Goal: Check status: Check status

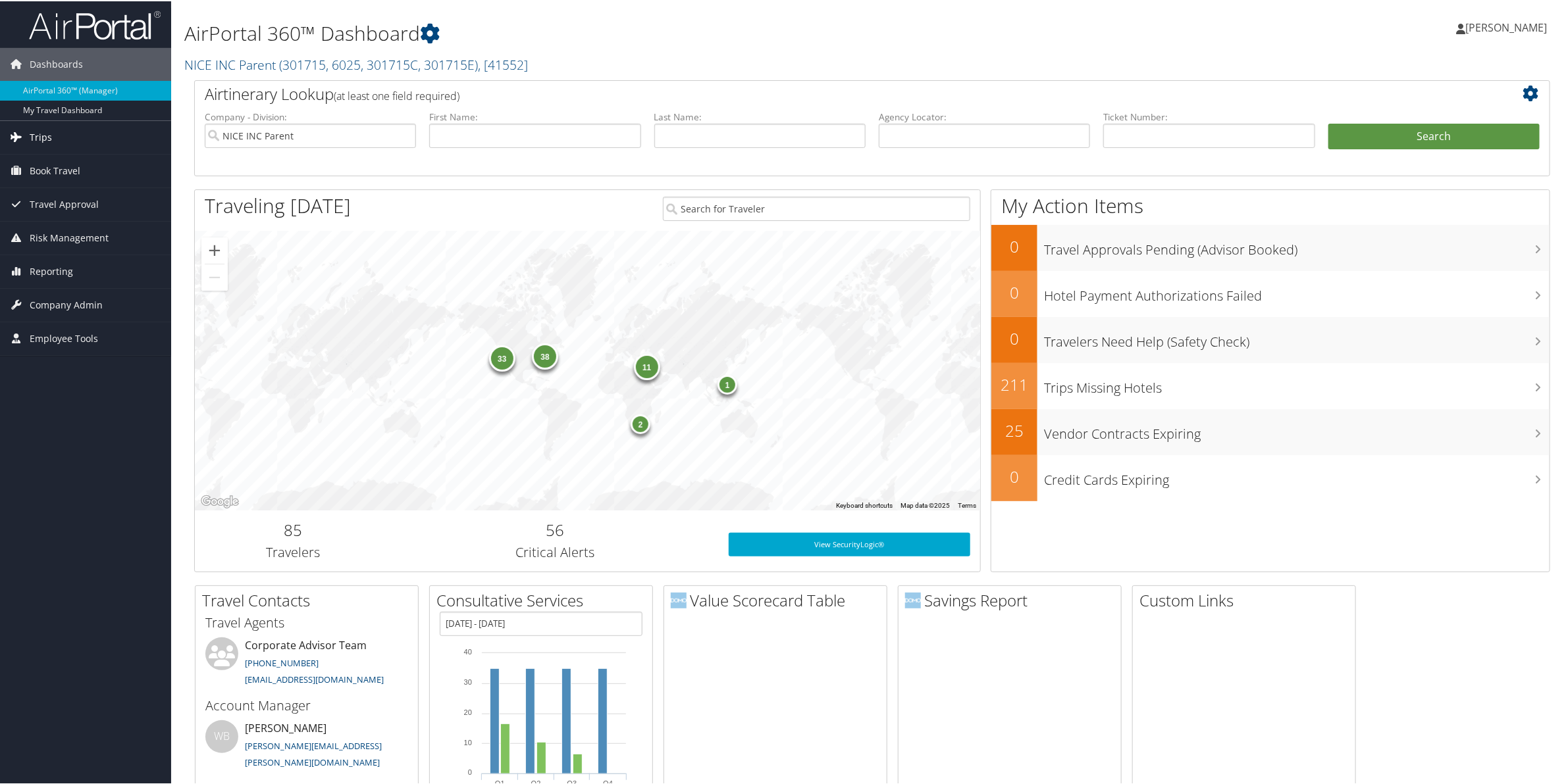
click at [38, 136] on span "Trips" at bounding box center [41, 136] width 22 height 33
click at [48, 183] on link "Current/Future Trips" at bounding box center [85, 182] width 172 height 20
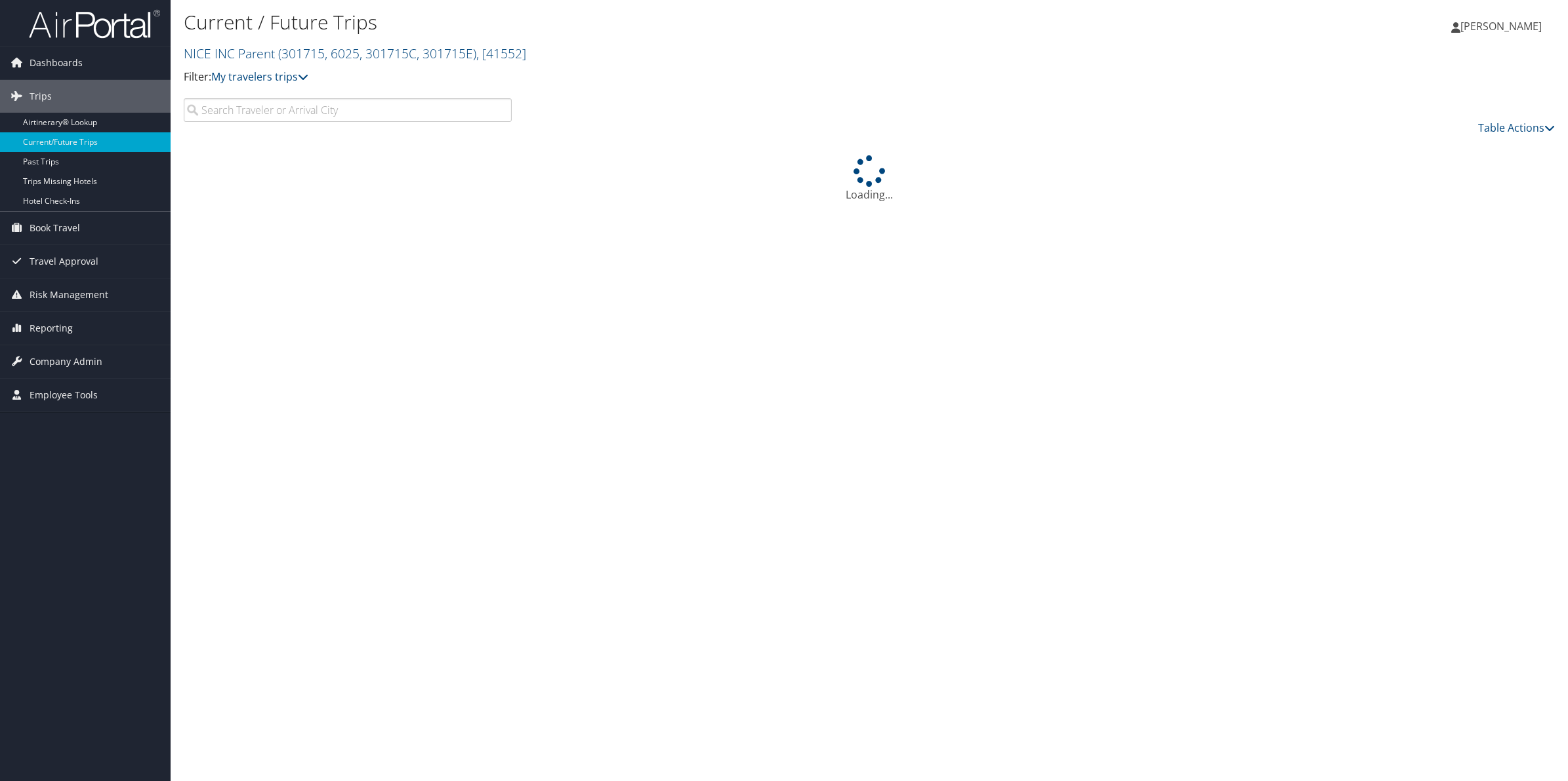
click at [372, 116] on input "search" at bounding box center [348, 110] width 328 height 24
type input "vazana"
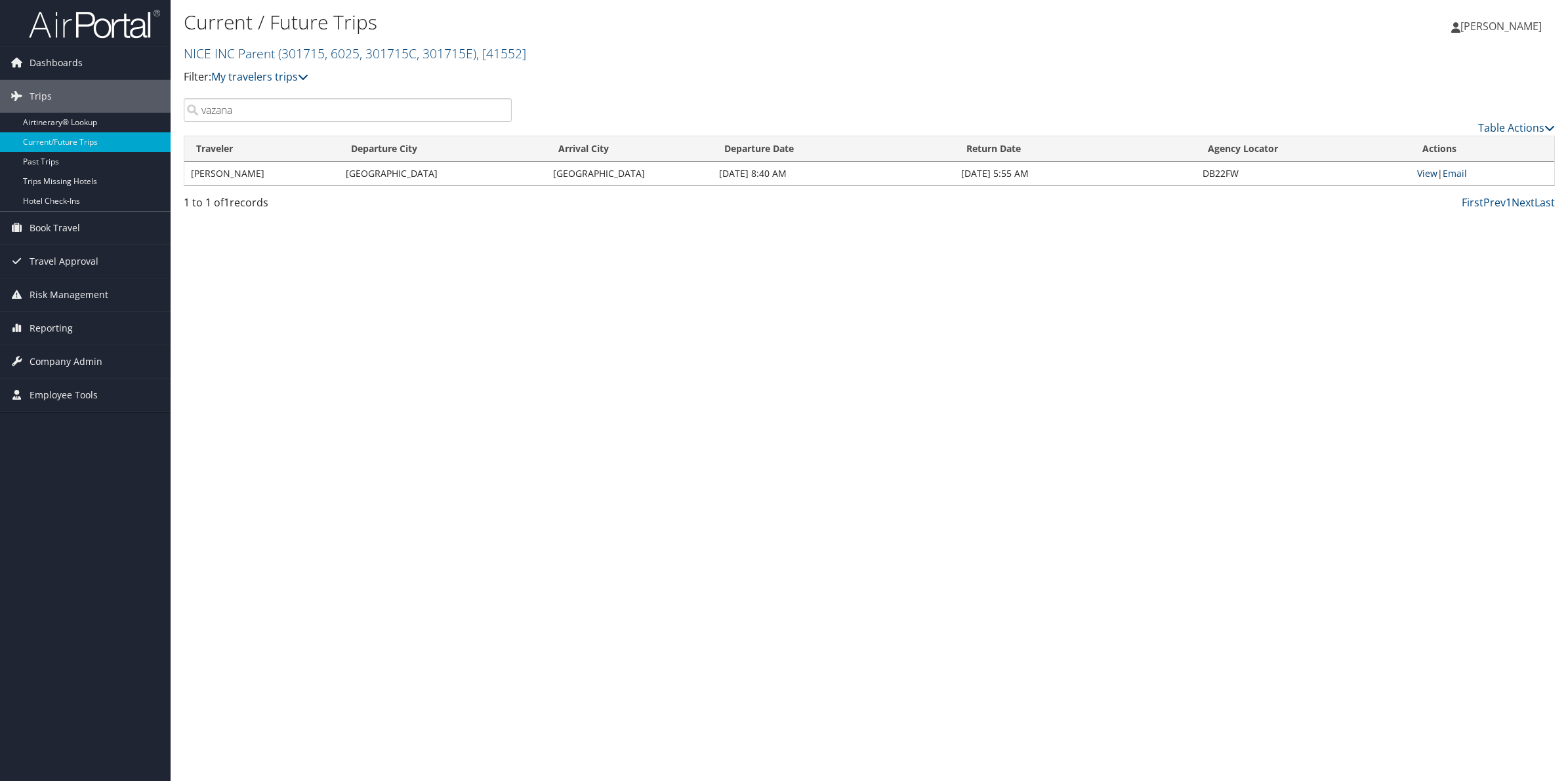
click at [1424, 178] on link "View" at bounding box center [1427, 173] width 20 height 13
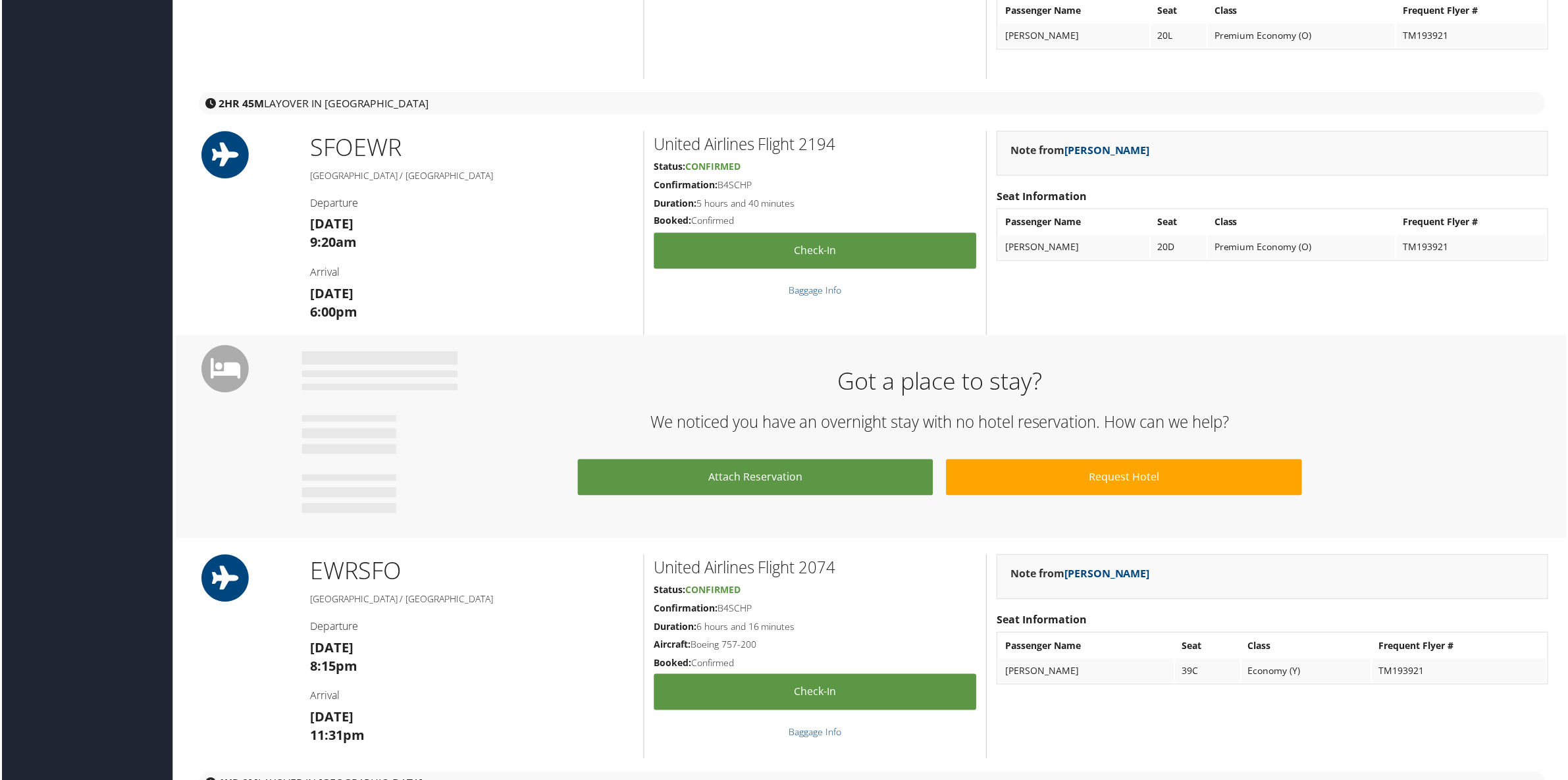
scroll to position [905, 0]
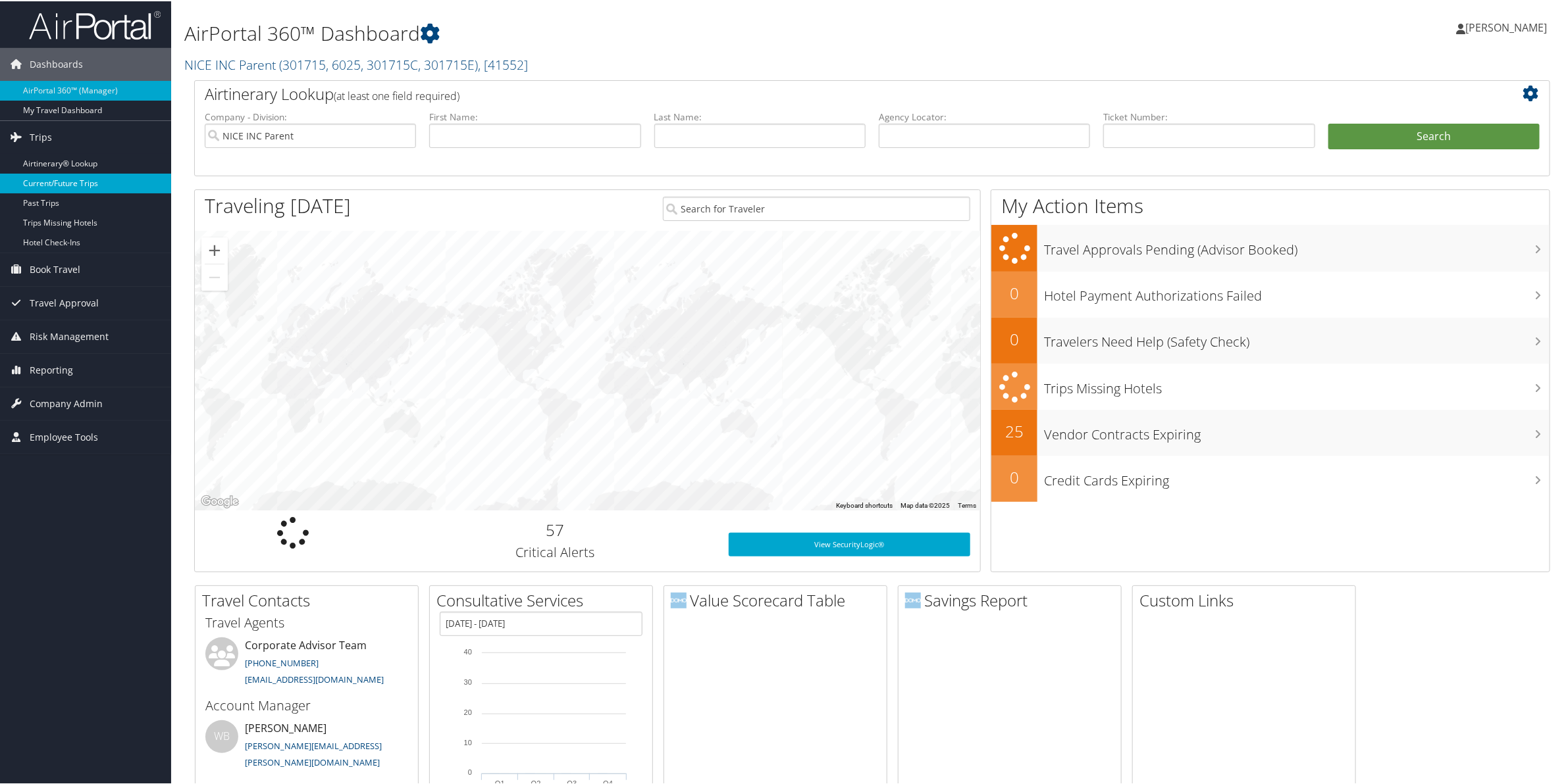
click at [56, 176] on link "Current/Future Trips" at bounding box center [85, 182] width 172 height 20
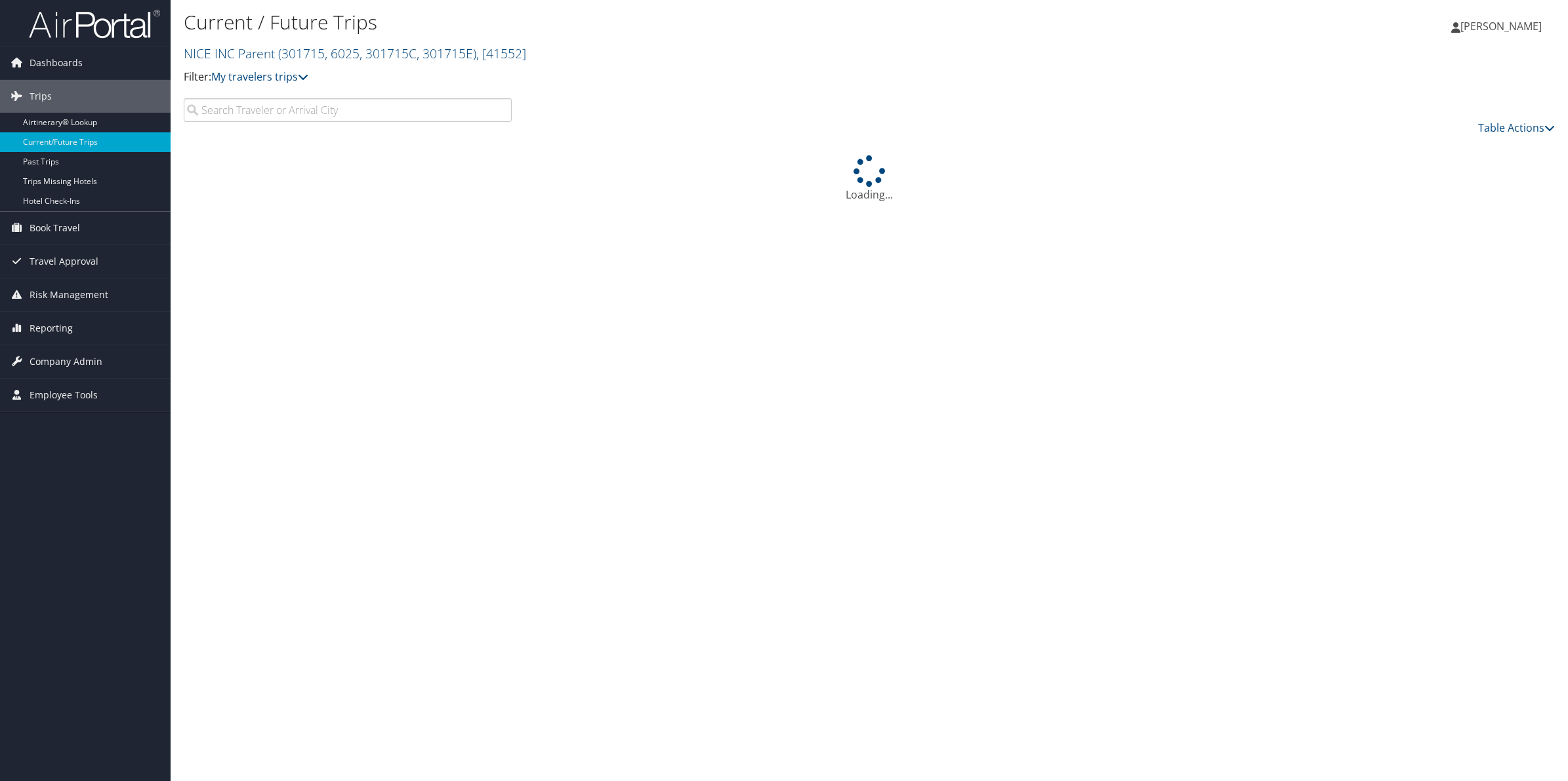
click at [295, 110] on input "search" at bounding box center [348, 110] width 328 height 24
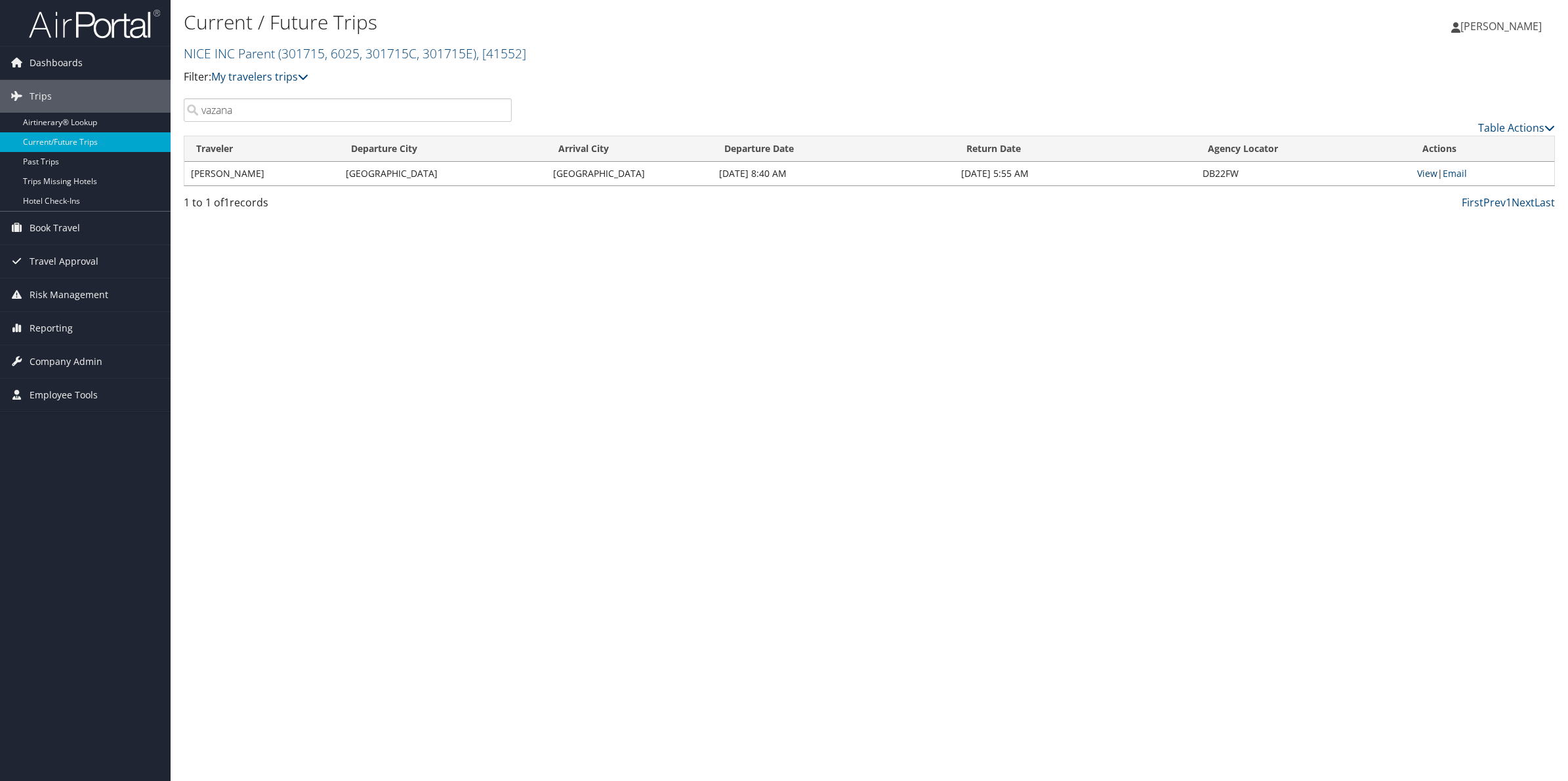
type input "vazana"
click at [1418, 171] on link "View" at bounding box center [1427, 173] width 20 height 13
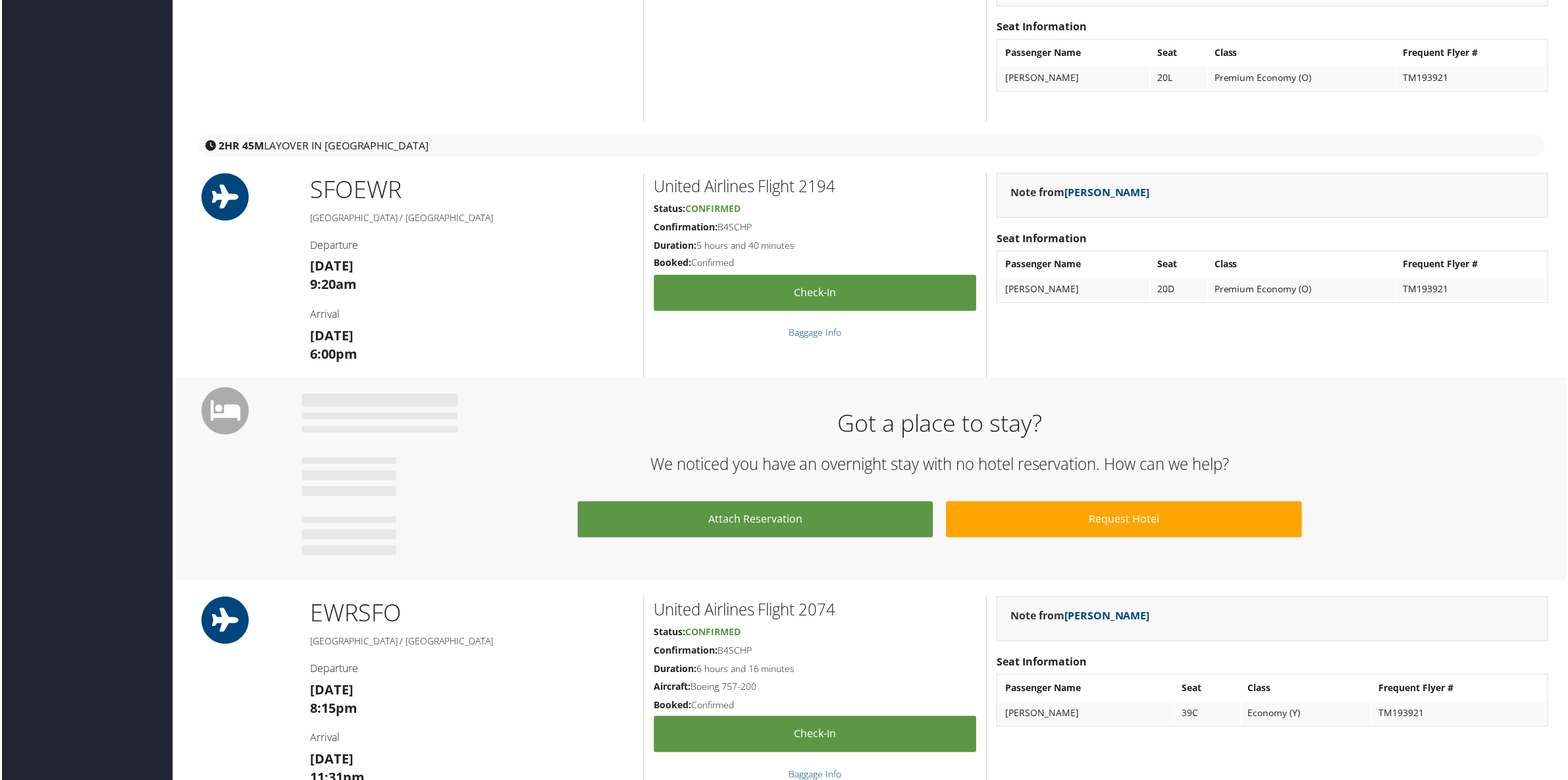
scroll to position [905, 0]
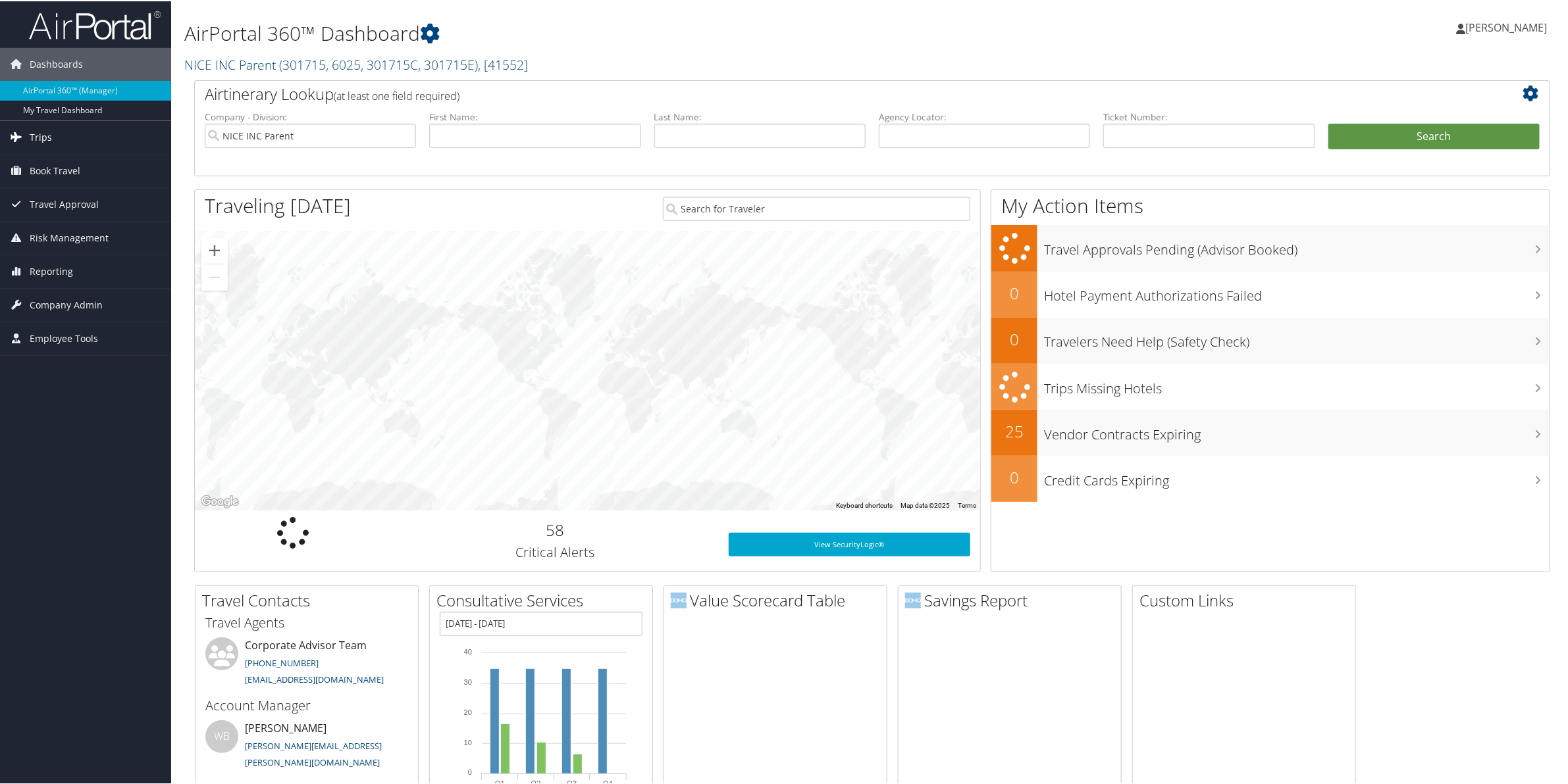
click at [41, 133] on span "Trips" at bounding box center [41, 136] width 22 height 33
click at [42, 177] on link "Current/Future Trips" at bounding box center [85, 182] width 172 height 20
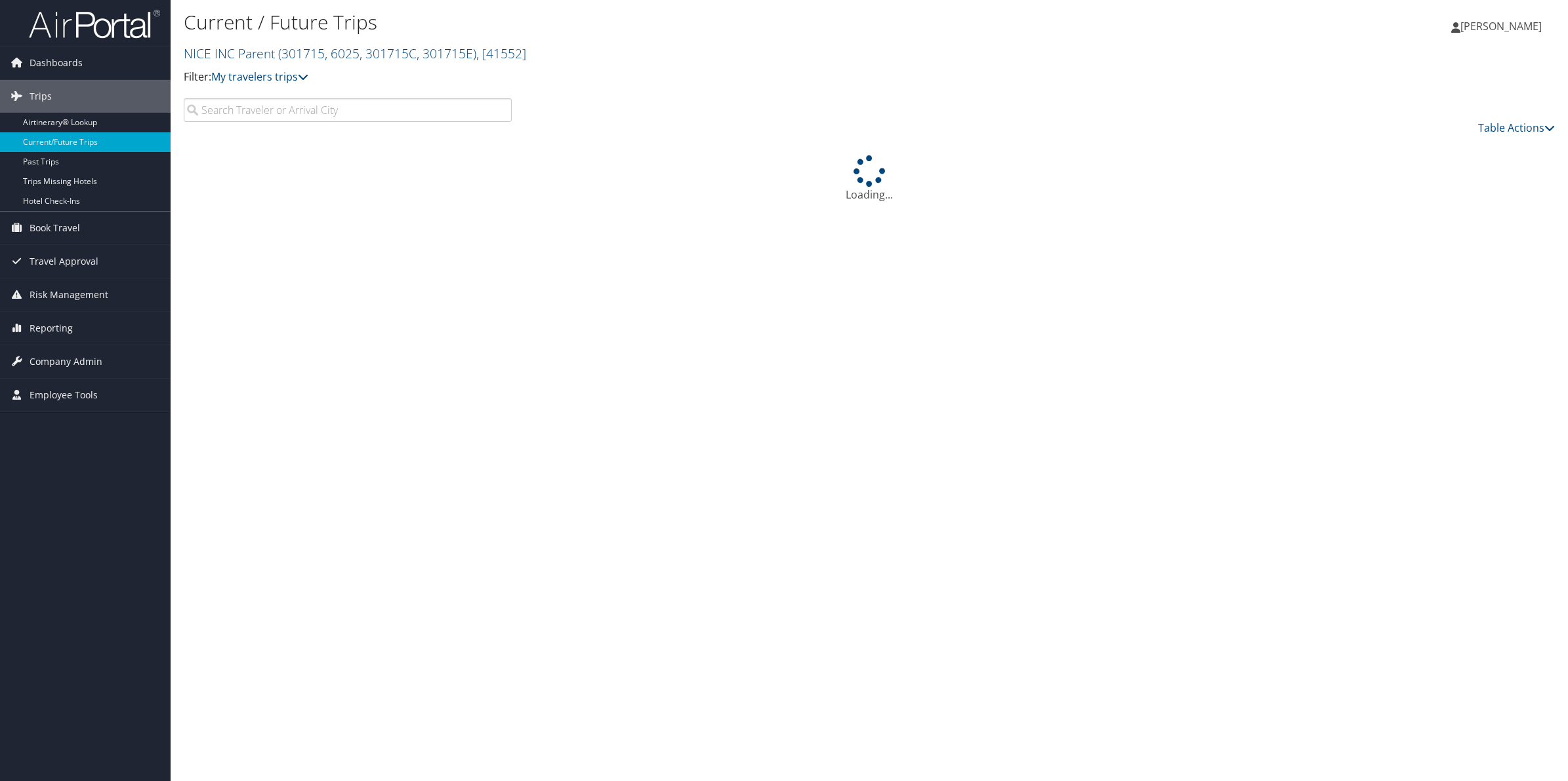
click at [231, 112] on input "search" at bounding box center [348, 110] width 328 height 24
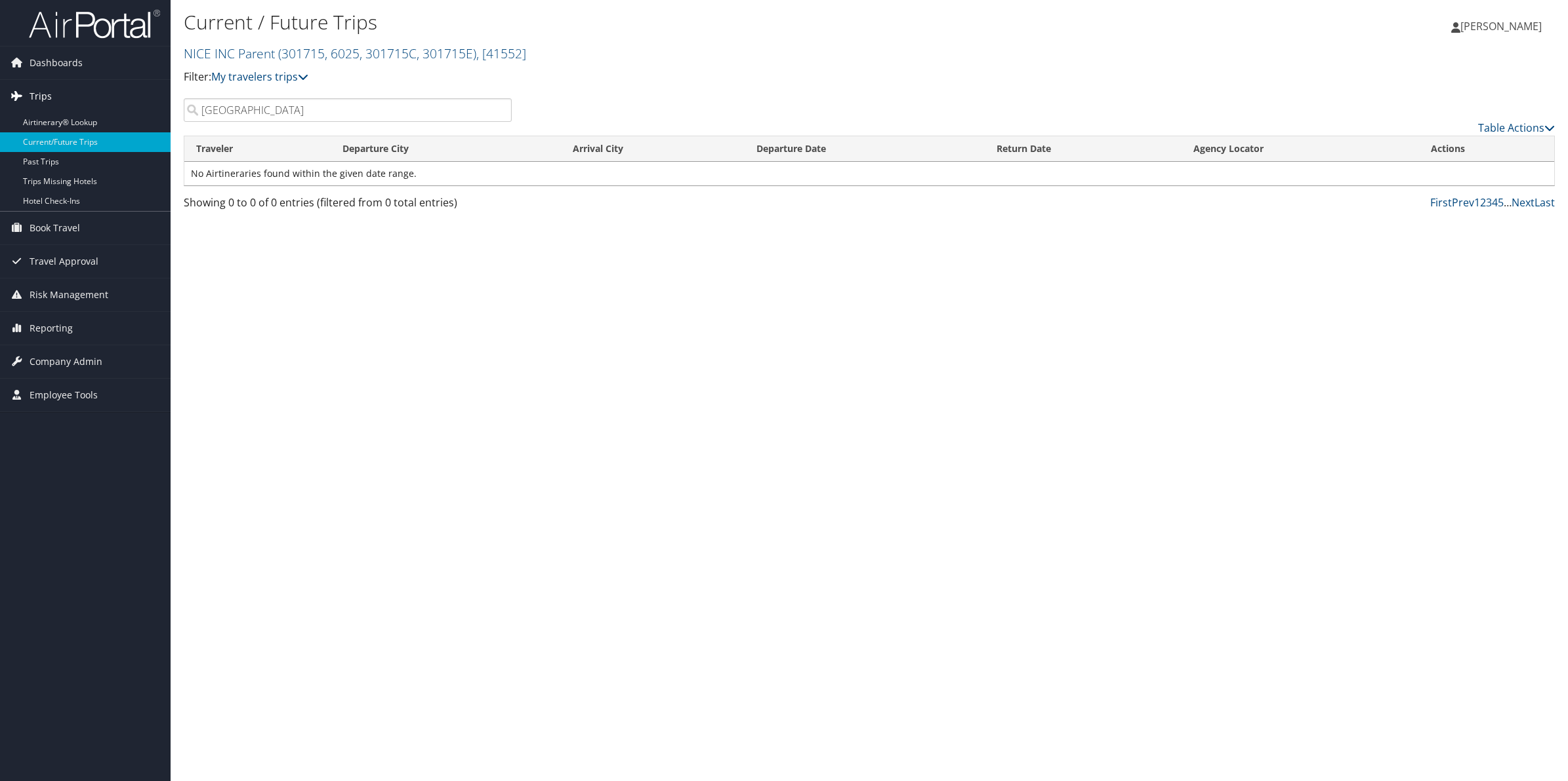
drag, startPoint x: 251, startPoint y: 110, endPoint x: 169, endPoint y: 100, distance: 82.6
click at [171, 102] on div "Current / Future Trips NICE INC Parent ( 301715, 6025, 301715C, 301715E ) , [ 4…" at bounding box center [869, 390] width 1397 height 781
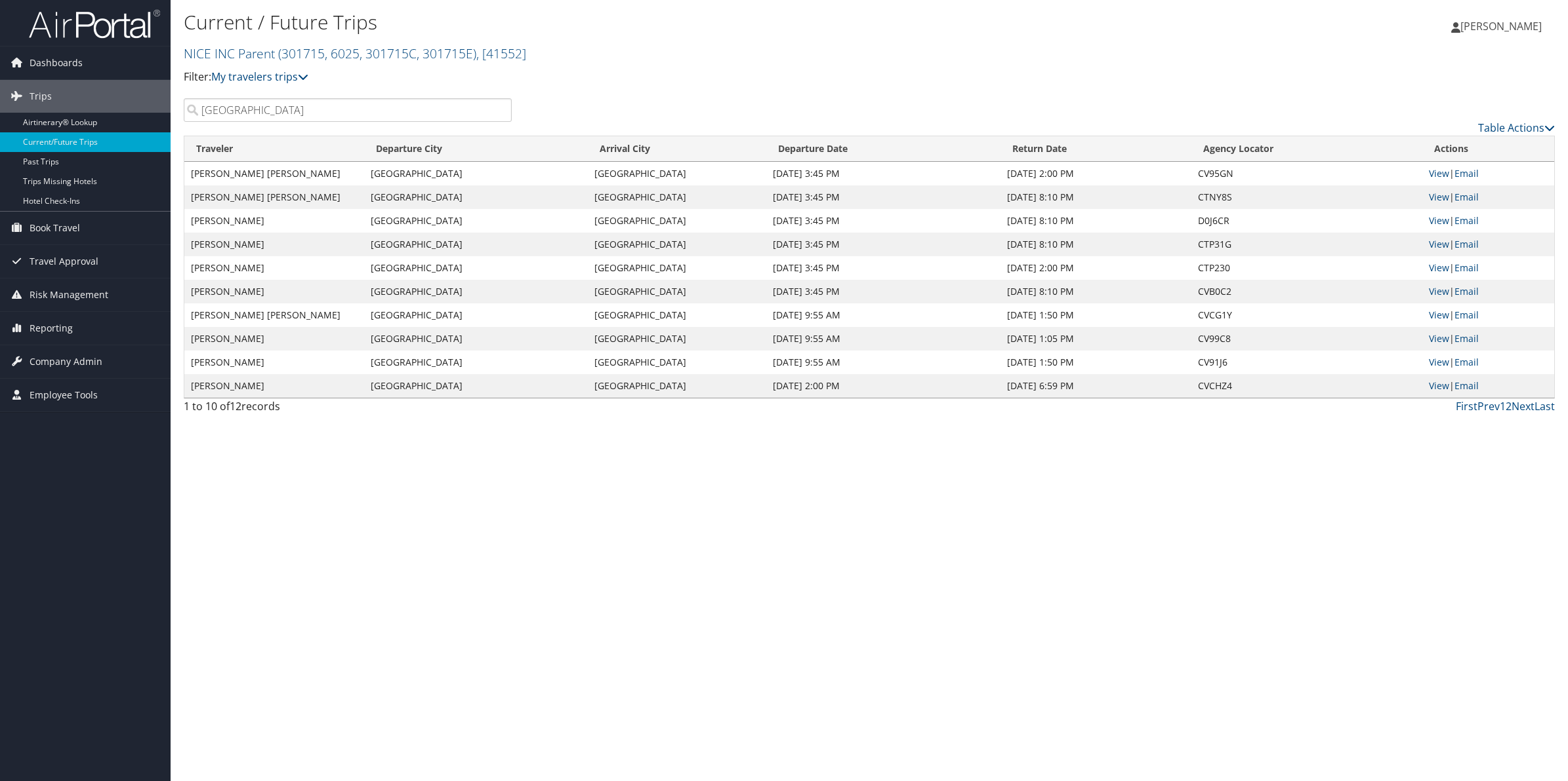
type input "[GEOGRAPHIC_DATA]"
